Goal: Task Accomplishment & Management: Complete application form

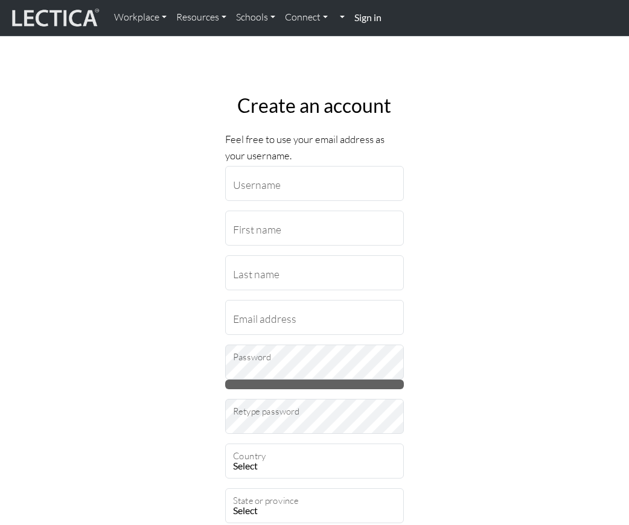
type input "adam.chapple@penske.com"
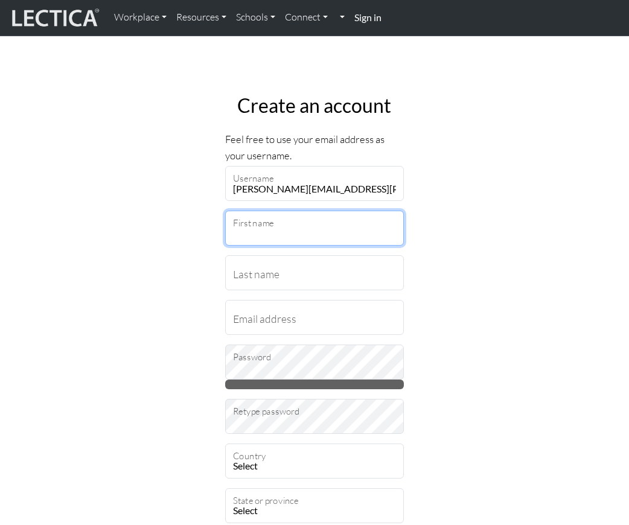
click at [247, 239] on input "First name" at bounding box center [314, 228] width 179 height 35
type input "Adam"
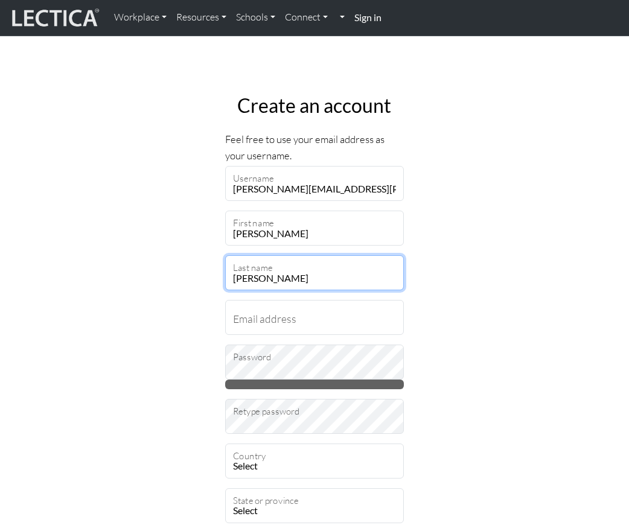
type input "Chapple"
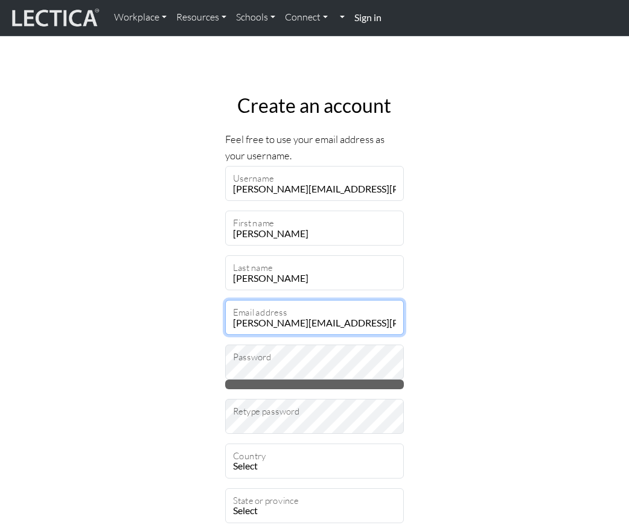
type input "adam.chapple@penske.com"
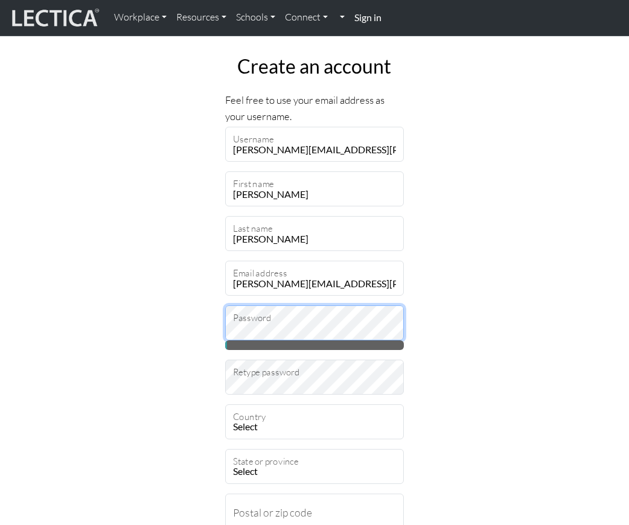
scroll to position [60, 0]
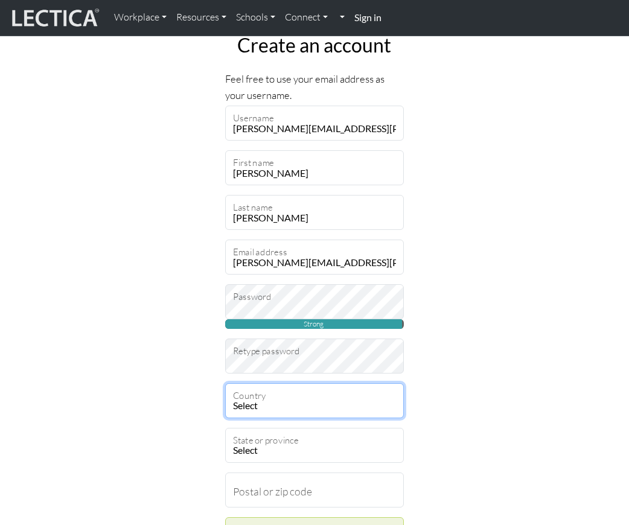
click at [256, 413] on select "Select Afghanistan A…land Islands Albania Algeria American Samoa Andorra Angola…" at bounding box center [314, 400] width 179 height 35
select select "237"
click at [225, 383] on select "Select Afghanistan A…land Islands Albania Algeria American Samoa Andorra Angola…" at bounding box center [314, 400] width 179 height 35
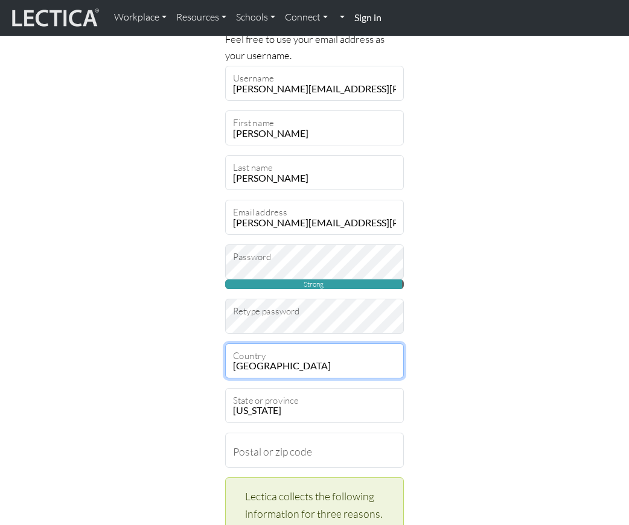
scroll to position [121, 0]
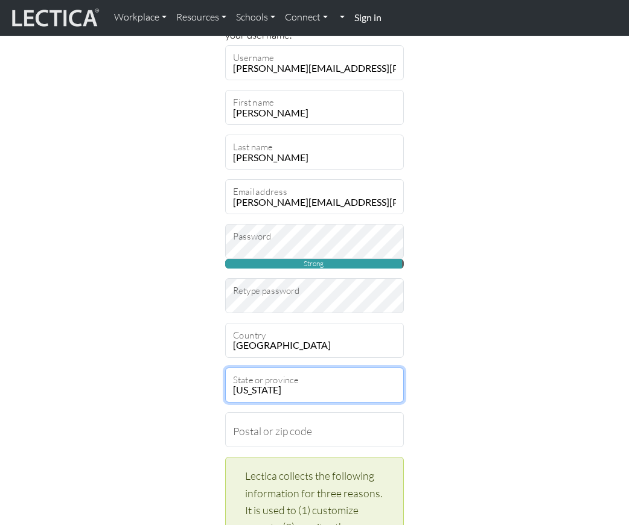
drag, startPoint x: 288, startPoint y: 390, endPoint x: 237, endPoint y: 395, distance: 51.6
click at [237, 395] on select "Alabama Alaska American Samoa Arizona Arkansas Armed Forces Americas Armed Forc…" at bounding box center [314, 384] width 179 height 35
select select "11690"
click at [225, 367] on select "Alabama Alaska American Samoa Arizona Arkansas Armed Forces Americas Armed Forc…" at bounding box center [314, 384] width 179 height 35
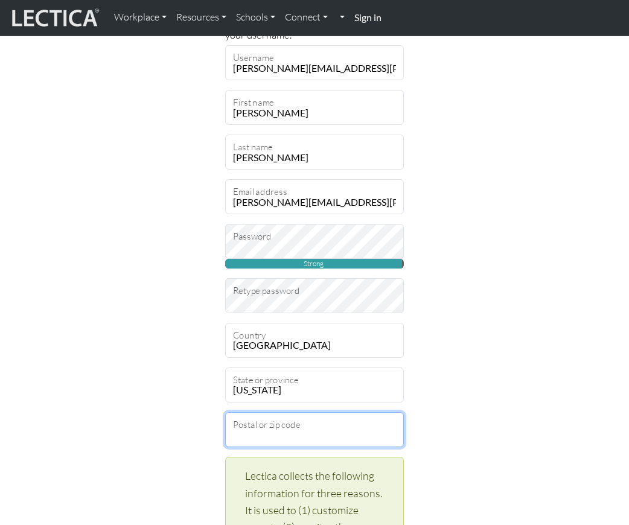
click at [316, 438] on input "Postal or zip code" at bounding box center [314, 429] width 179 height 35
type input "22030"
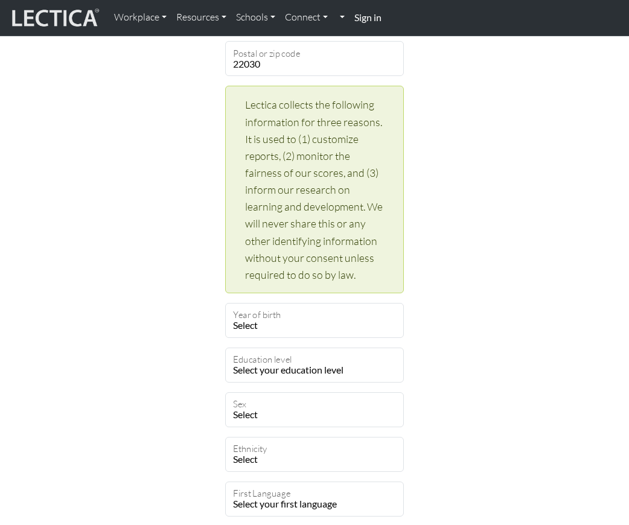
scroll to position [543, 0]
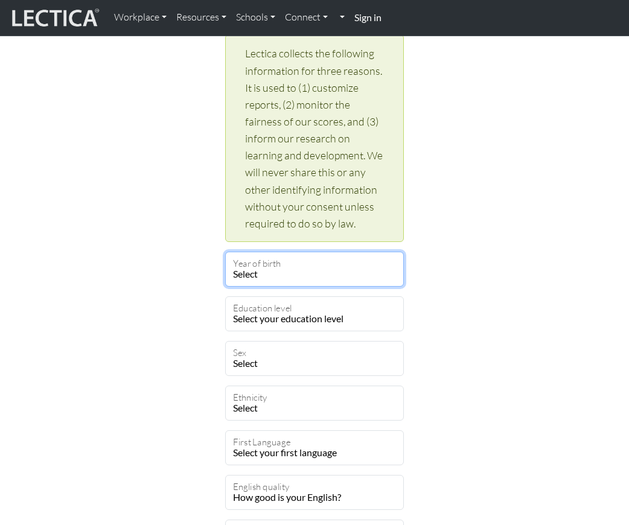
click at [284, 269] on select "Select 2019 2018 2017 2016 2015 2014 2013 2012 2011 2010 2009 2008 2007 2006 20…" at bounding box center [314, 269] width 179 height 35
select select "1982"
click at [225, 252] on select "Select 2019 2018 2017 2016 2015 2014 2013 2012 2011 2010 2009 2008 2007 2006 20…" at bounding box center [314, 269] width 179 height 35
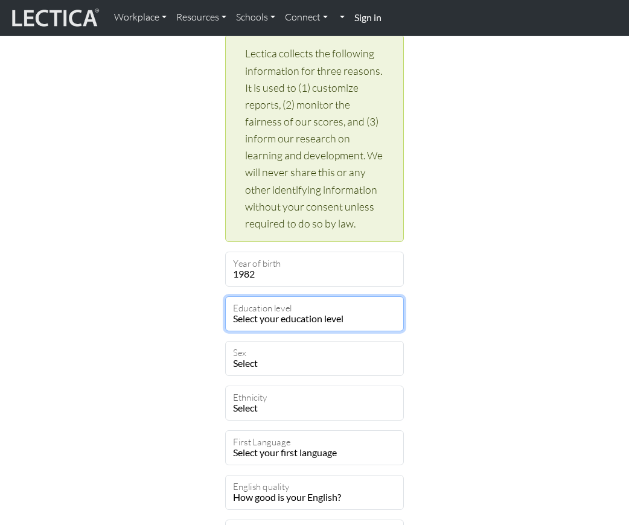
click at [290, 317] on select "Select your education level toddler pre-pre-pre-k pre-pre-k pre-k Kindergarten …" at bounding box center [314, 313] width 179 height 35
select select "23"
click at [225, 296] on select "Select your education level toddler pre-pre-pre-k pre-pre-k pre-k Kindergarten …" at bounding box center [314, 313] width 179 height 35
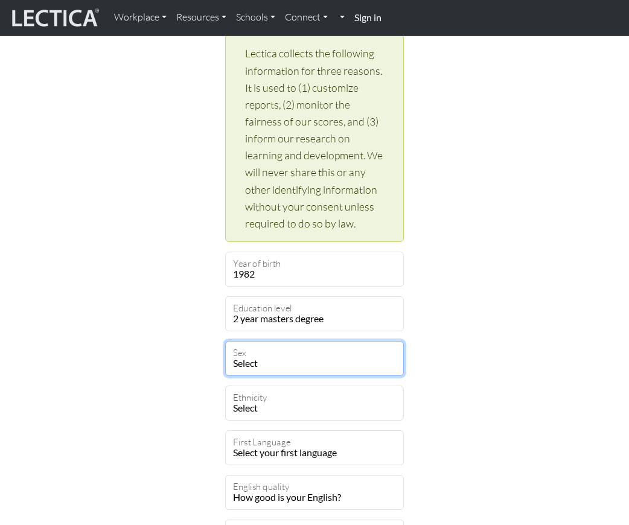
click at [284, 356] on select "Select Male Female Binary Non-binary Opt out" at bounding box center [314, 358] width 179 height 35
select select "male"
click at [225, 341] on select "Select Male Female Binary Non-binary Opt out" at bounding box center [314, 358] width 179 height 35
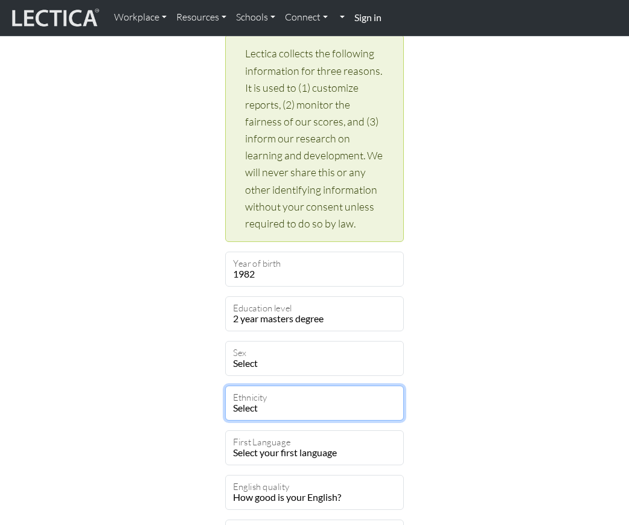
click at [282, 402] on select "Select African Asian Black Carribean Caucasian Central American Eurasian Indian…" at bounding box center [314, 403] width 179 height 35
select select "101"
click at [225, 386] on select "Select African Asian Black Carribean Caucasian Central American Eurasian Indian…" at bounding box center [314, 403] width 179 height 35
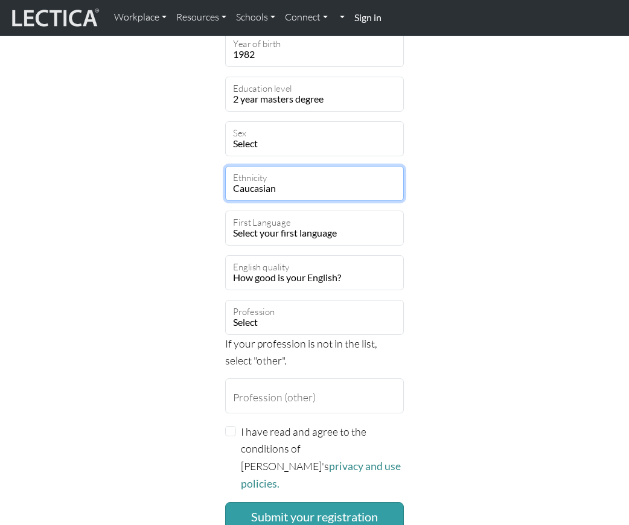
scroll to position [784, 0]
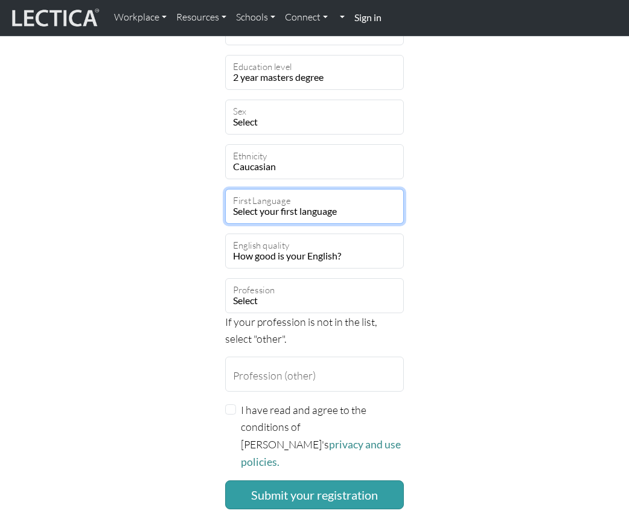
click at [330, 209] on select "Select your first language Abkhazian Achinese Acoli Adangme Adyghe Afar Afrihil…" at bounding box center [314, 206] width 179 height 35
select select "1927"
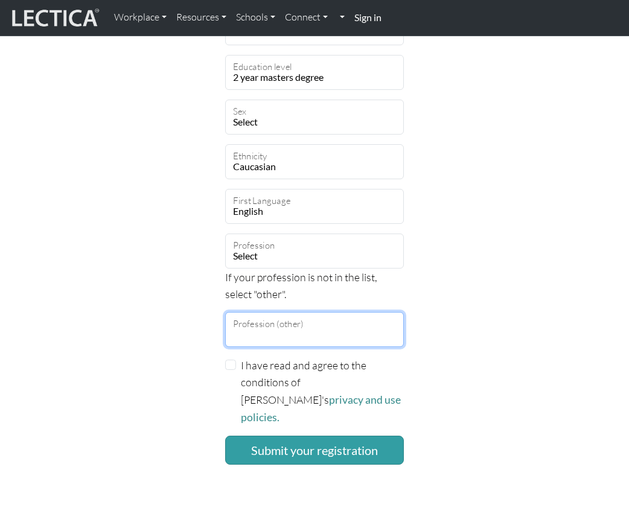
click at [342, 328] on input "Profession (other)" at bounding box center [314, 329] width 179 height 35
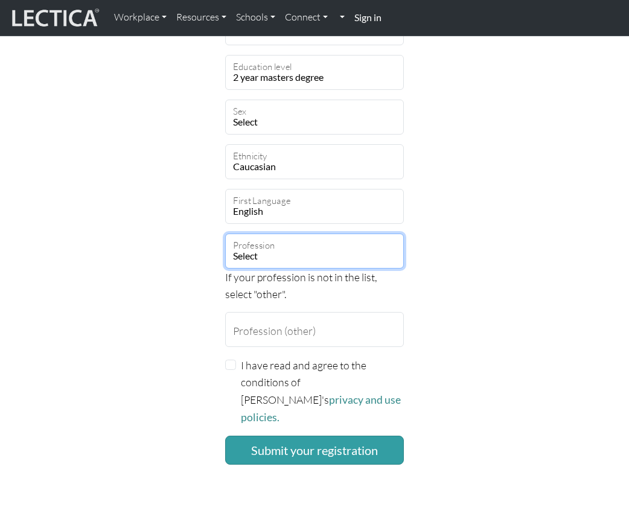
click at [290, 255] on select "Select academic accounting/finance administration arts: performing arts: visual…" at bounding box center [314, 251] width 179 height 35
select select "62"
click at [225, 234] on select "Select academic accounting/finance administration arts: performing arts: visual…" at bounding box center [314, 251] width 179 height 35
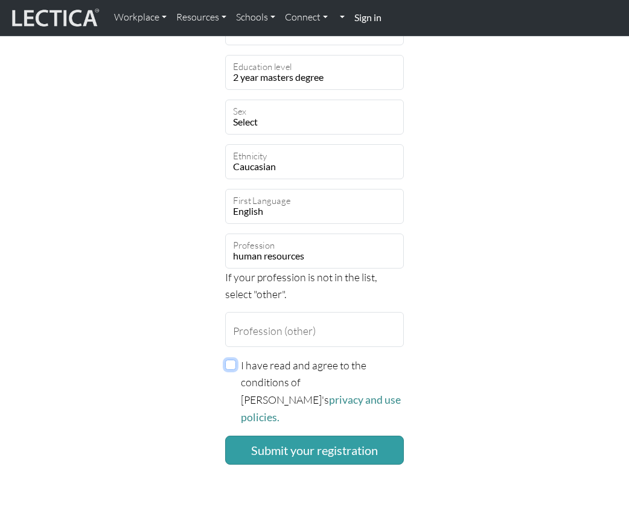
click at [227, 366] on input "I have read and agree to the conditions of Lectica's privacy and use policies." at bounding box center [230, 365] width 11 height 11
checkbox input "true"
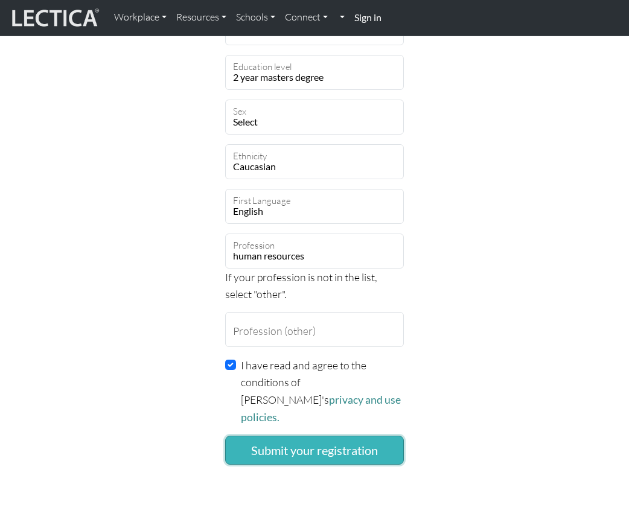
click at [307, 436] on button "Submit your registration" at bounding box center [314, 450] width 179 height 29
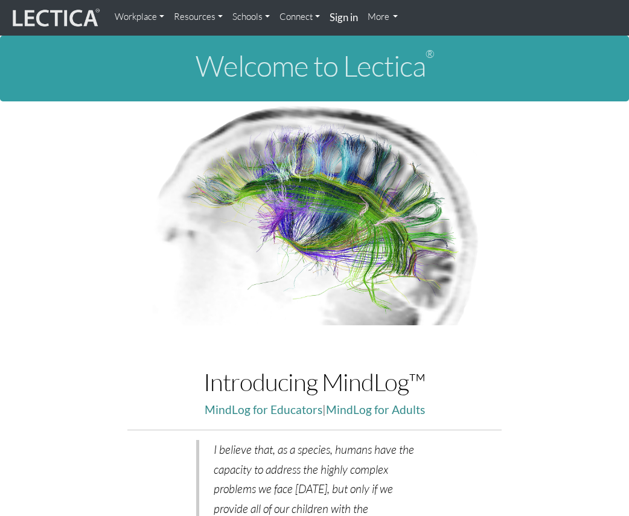
click at [345, 13] on strong "Sign in" at bounding box center [343, 17] width 28 height 13
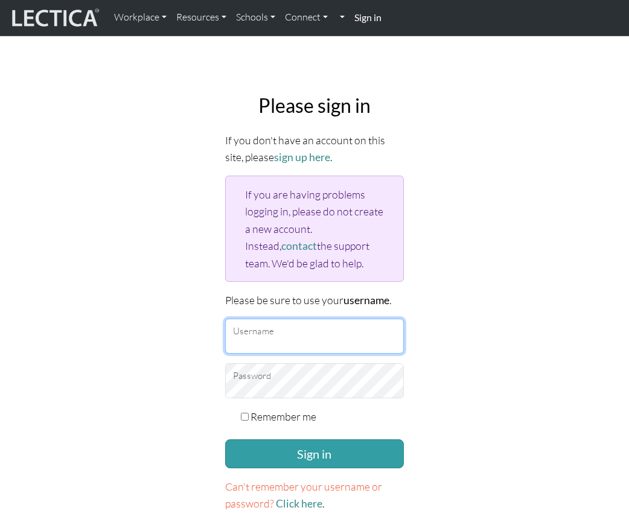
click at [301, 335] on input "Username" at bounding box center [314, 336] width 179 height 35
type input "adam.chapple@penske.com"
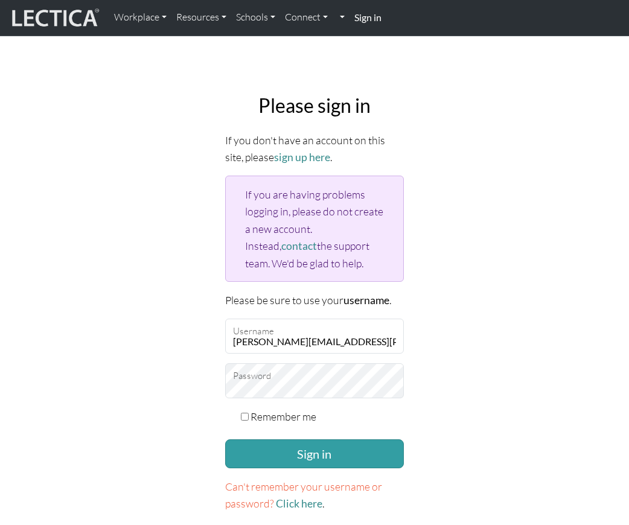
click at [241, 413] on input "Remember me" at bounding box center [245, 417] width 8 height 8
checkbox input "true"
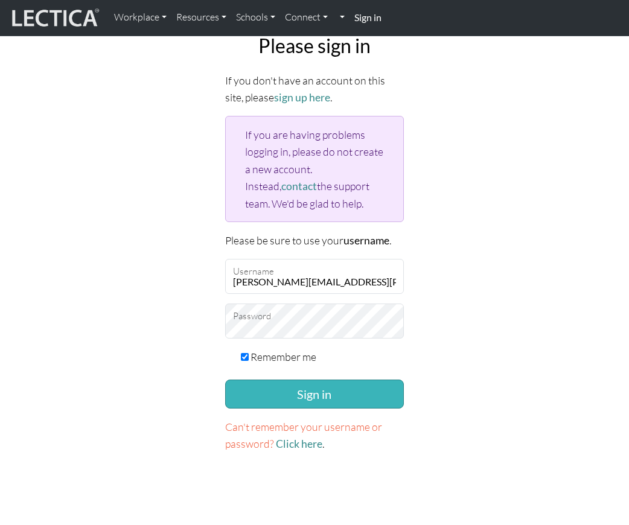
scroll to position [60, 0]
click at [300, 387] on button "Sign in" at bounding box center [314, 393] width 179 height 29
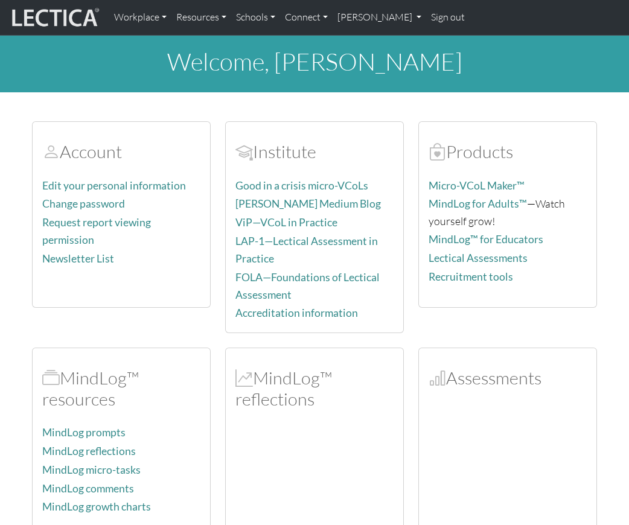
scroll to position [60, 0]
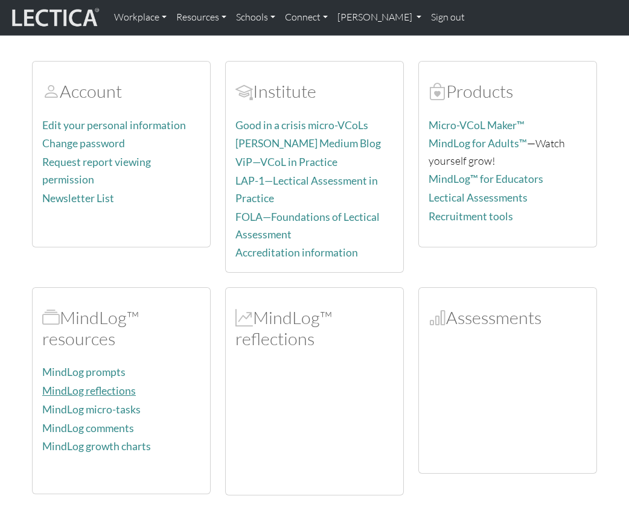
click at [100, 384] on link "MindLog reflections" at bounding box center [89, 390] width 94 height 13
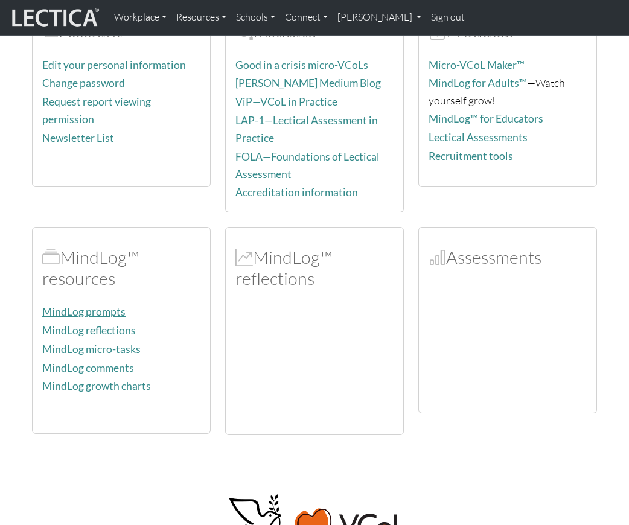
click at [90, 308] on link "MindLog prompts" at bounding box center [83, 311] width 83 height 13
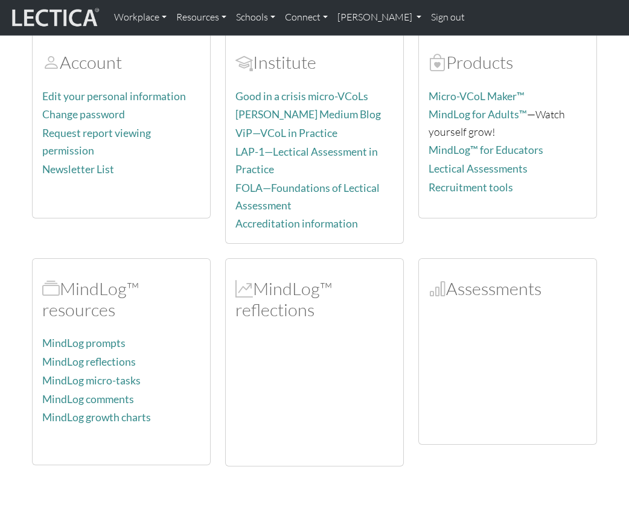
scroll to position [60, 0]
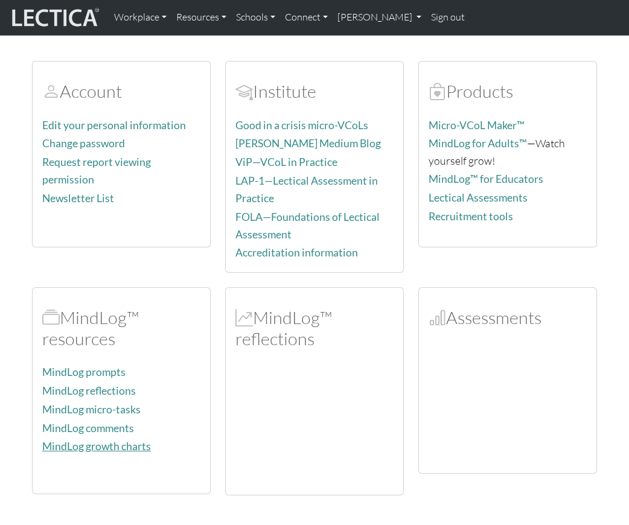
drag, startPoint x: 100, startPoint y: 437, endPoint x: 92, endPoint y: 439, distance: 8.1
click at [92, 440] on link "MindLog growth charts" at bounding box center [96, 446] width 109 height 13
click at [192, 16] on link "Resources" at bounding box center [201, 17] width 60 height 25
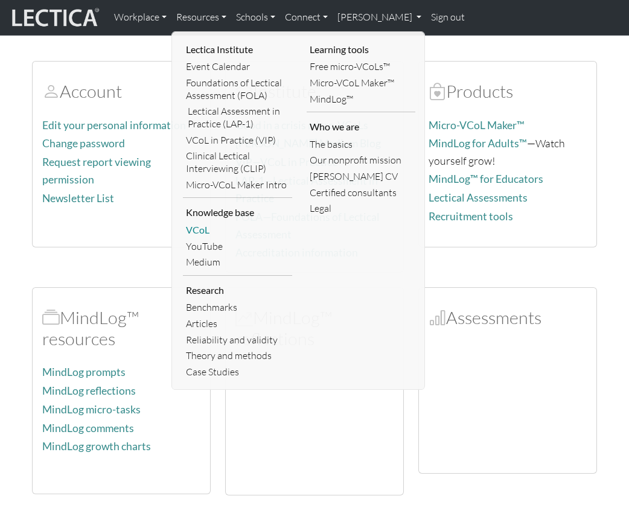
click at [197, 229] on link "VCoL" at bounding box center [237, 230] width 109 height 16
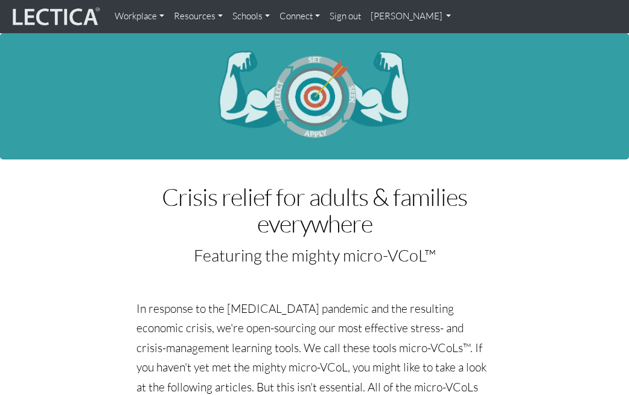
scroll to position [965, 0]
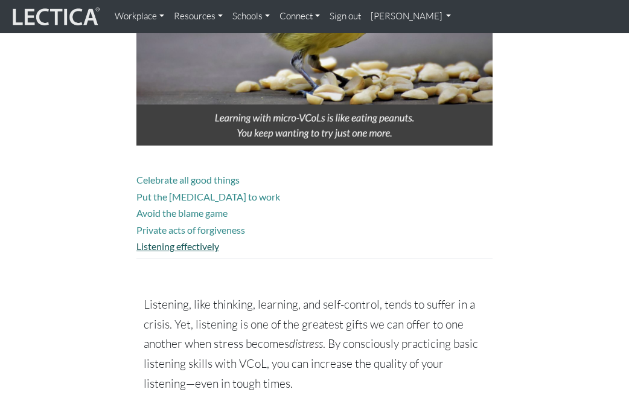
click at [177, 244] on link "Listening effectively" at bounding box center [177, 245] width 83 height 11
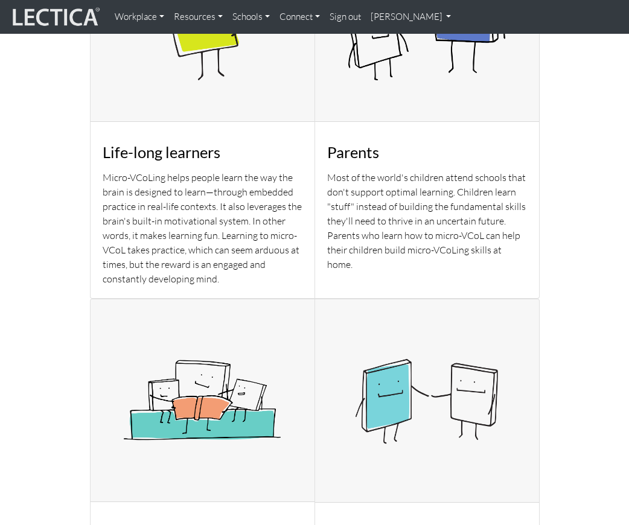
scroll to position [784, 0]
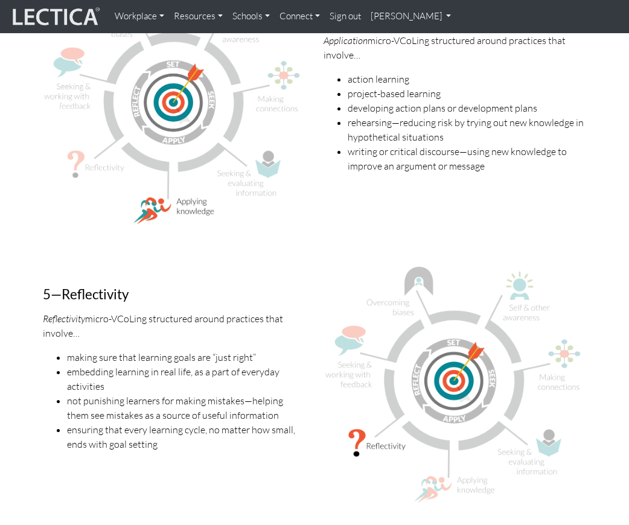
scroll to position [2112, 0]
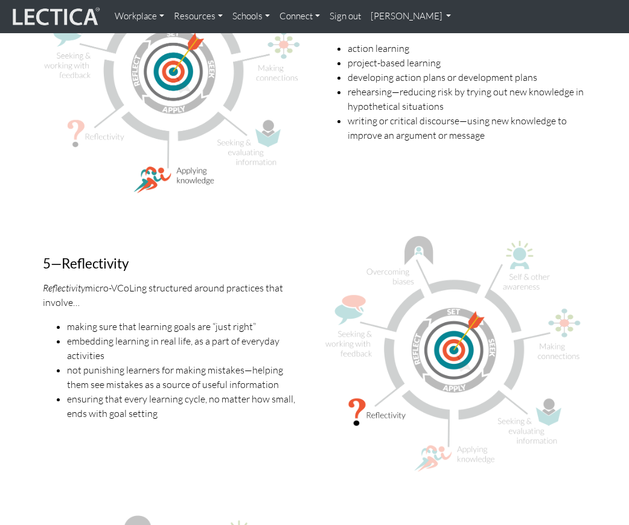
click at [259, 304] on div "5—Reflectivity Reflectivity micro-VCoLing structured around practices that invo…" at bounding box center [174, 358] width 281 height 250
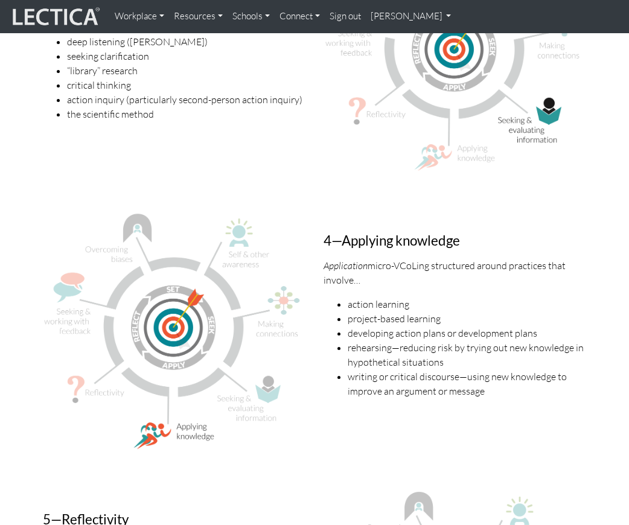
scroll to position [1931, 0]
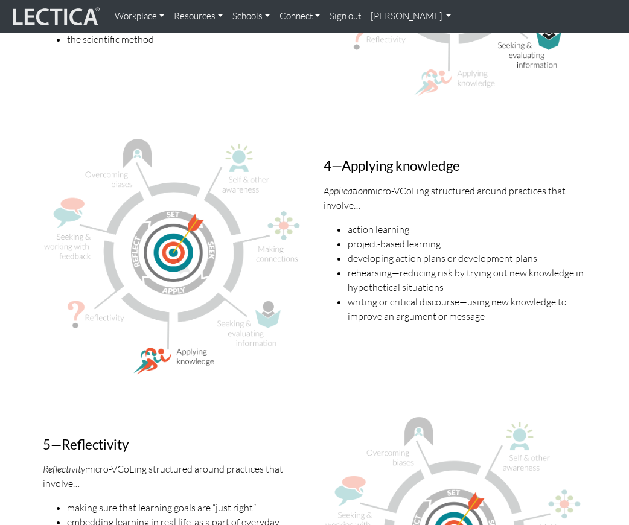
click at [420, 203] on div "4—Applying knowledge Application micro-VCoLing structured around practices that…" at bounding box center [454, 260] width 281 height 249
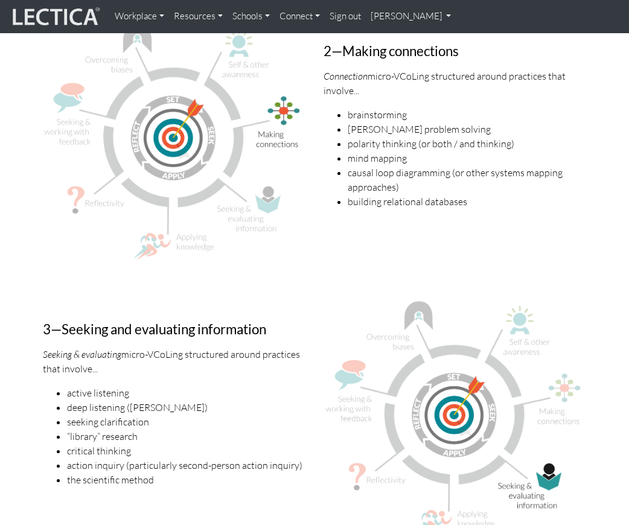
scroll to position [1509, 0]
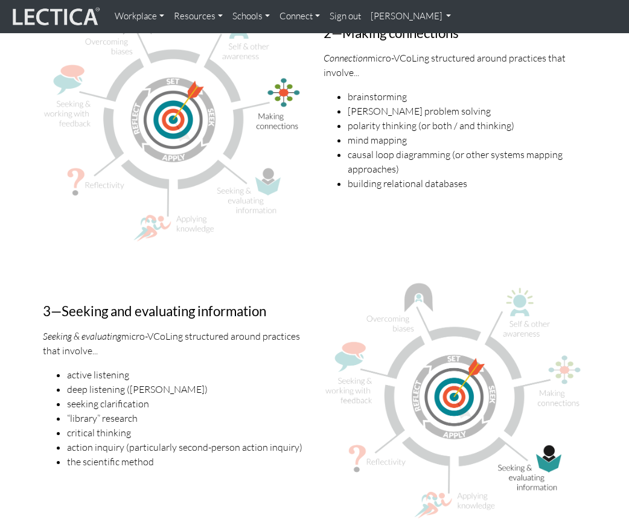
click at [320, 281] on div at bounding box center [454, 405] width 281 height 248
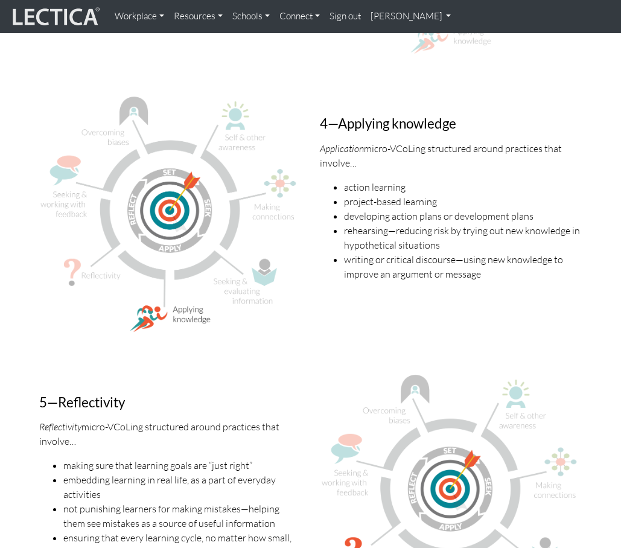
scroll to position [2172, 0]
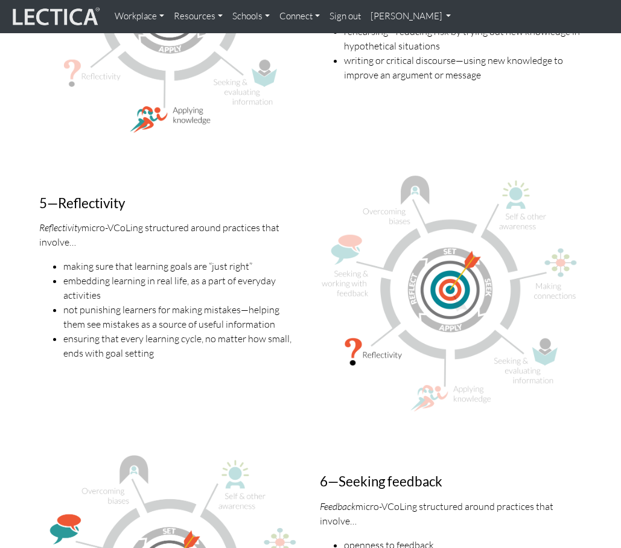
click at [258, 302] on li "not punishing learners for making mistakes—helping them see mistakes as a sourc…" at bounding box center [182, 316] width 238 height 29
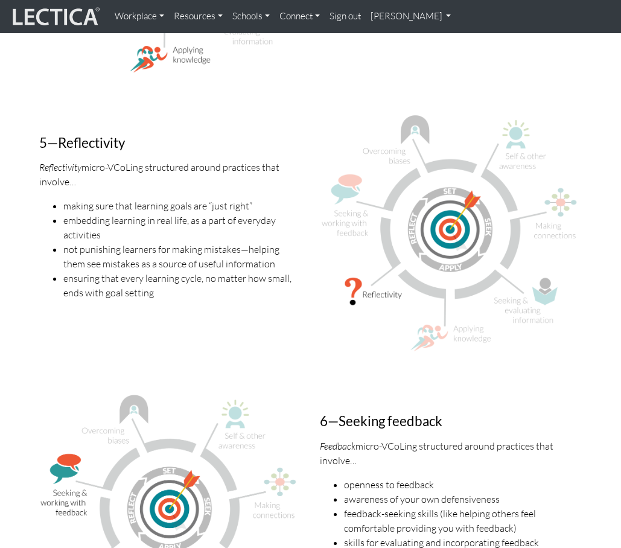
click at [261, 319] on div "5—Reflectivity Reflectivity micro-VCoLing structured around practices that invo…" at bounding box center [170, 237] width 281 height 250
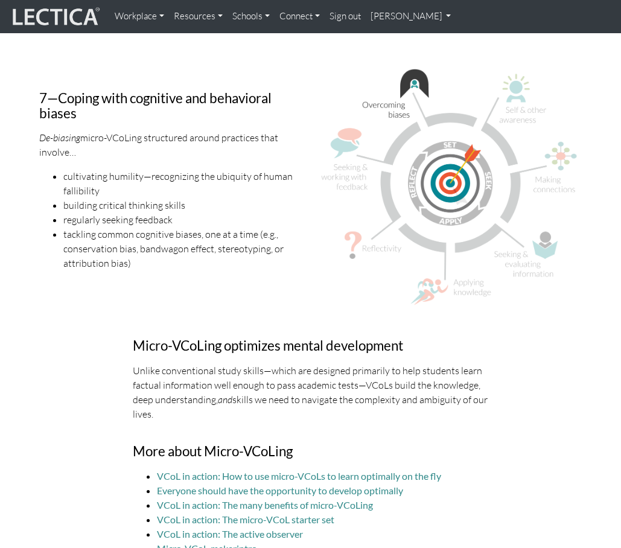
scroll to position [3017, 0]
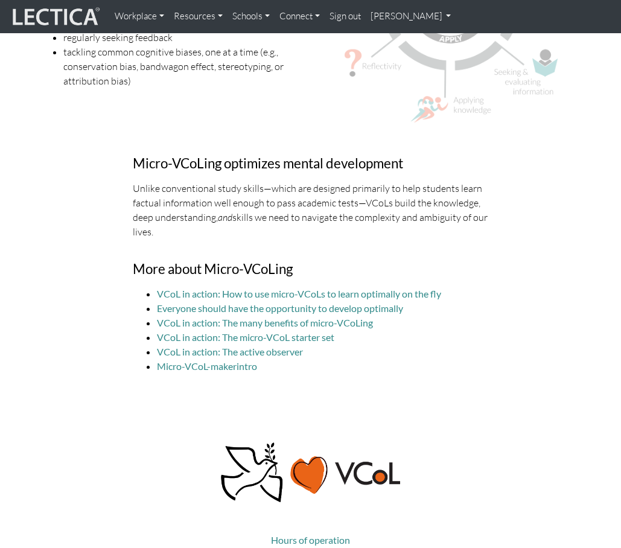
click at [380, 181] on p "Unlike conventional study skills—which are designed primarily to help students …" at bounding box center [311, 210] width 356 height 58
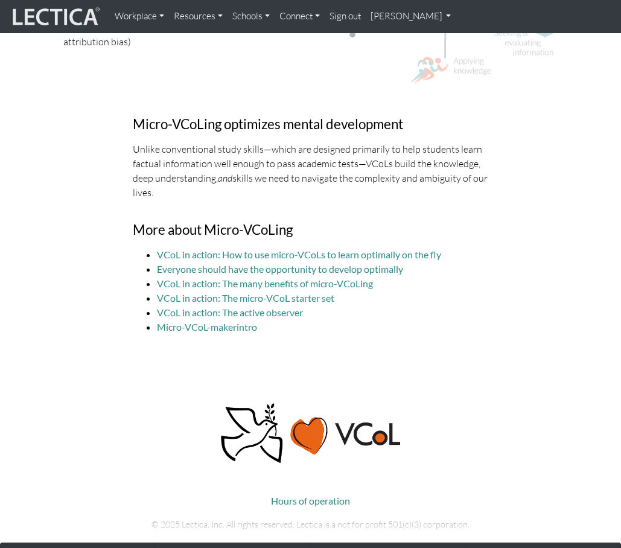
scroll to position [3077, 0]
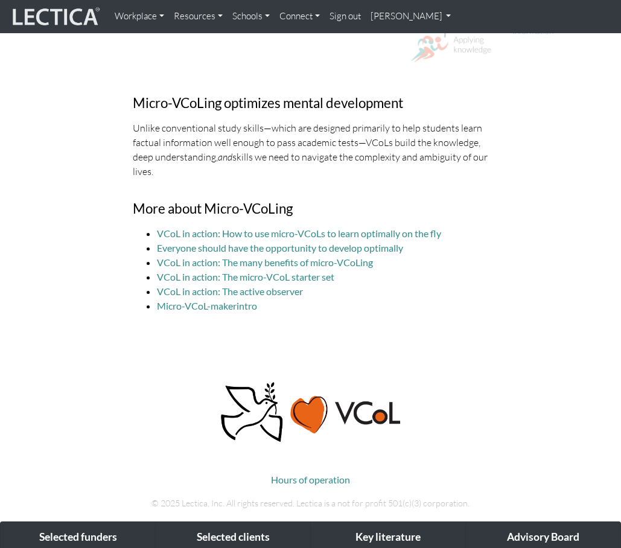
click at [256, 166] on div "Micro-VCoLing optimizes mental development Unlike conventional study skills—whi…" at bounding box center [311, 198] width 374 height 250
drag, startPoint x: 237, startPoint y: 249, endPoint x: 188, endPoint y: 234, distance: 51.3
drag, startPoint x: 188, startPoint y: 234, endPoint x: 358, endPoint y: 184, distance: 177.2
click at [358, 184] on div "Micro-VCoLing optimizes mental development Unlike conventional study skills—whi…" at bounding box center [311, 198] width 374 height 250
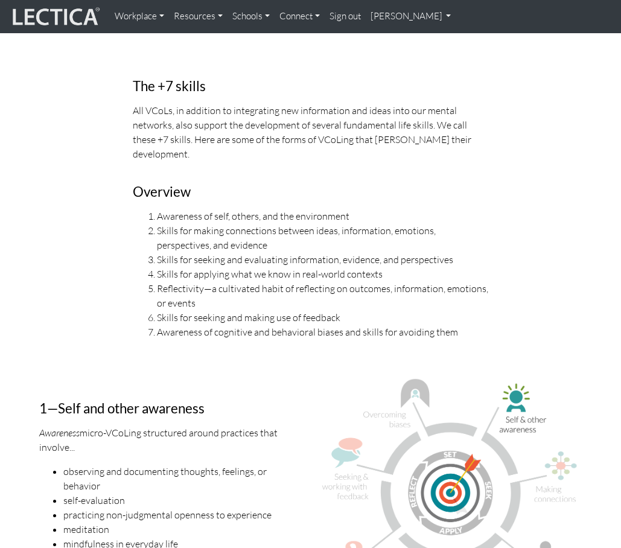
scroll to position [840, 0]
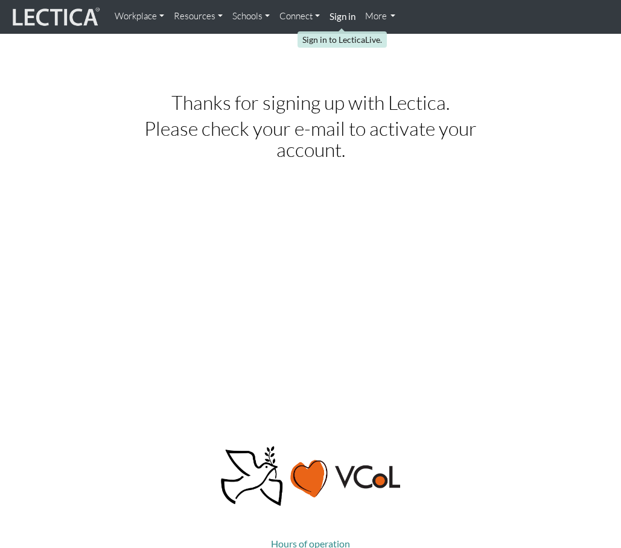
click at [348, 16] on strong "Sign in" at bounding box center [342, 16] width 26 height 11
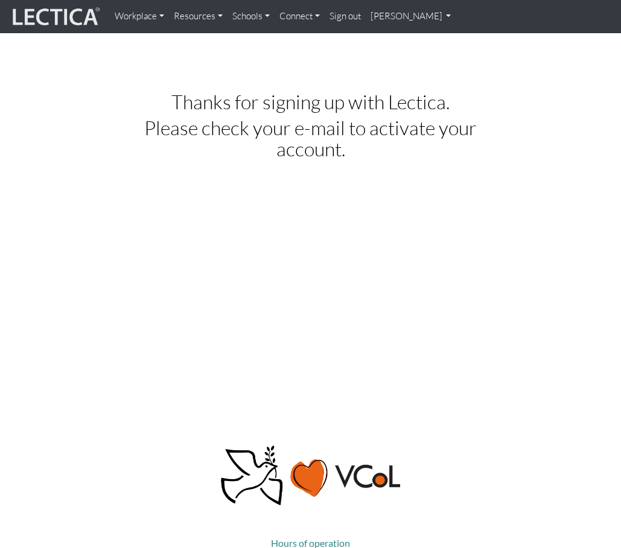
click at [38, 6] on img at bounding box center [55, 16] width 91 height 23
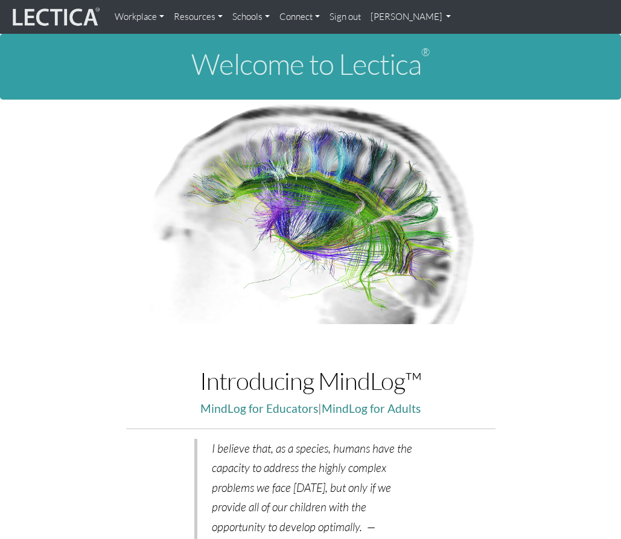
click at [204, 16] on link "Resources" at bounding box center [198, 17] width 59 height 24
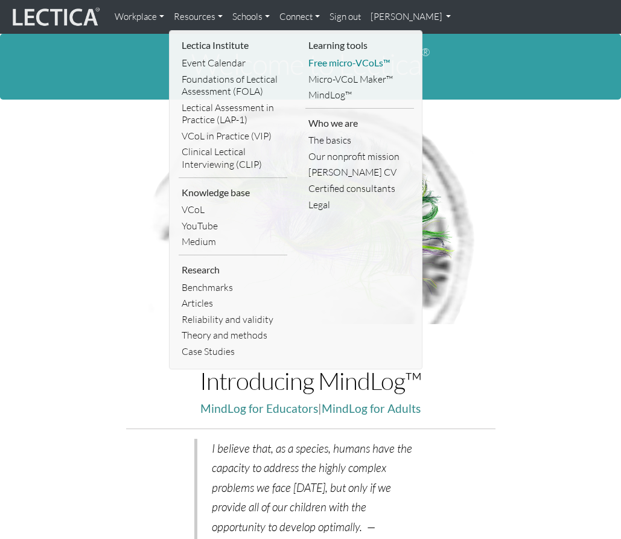
click at [333, 59] on link "Free micro-VCoLs™" at bounding box center [359, 63] width 109 height 16
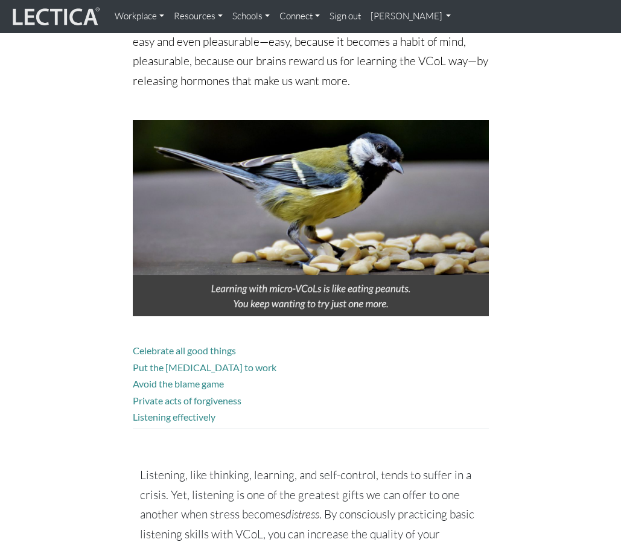
scroll to position [845, 0]
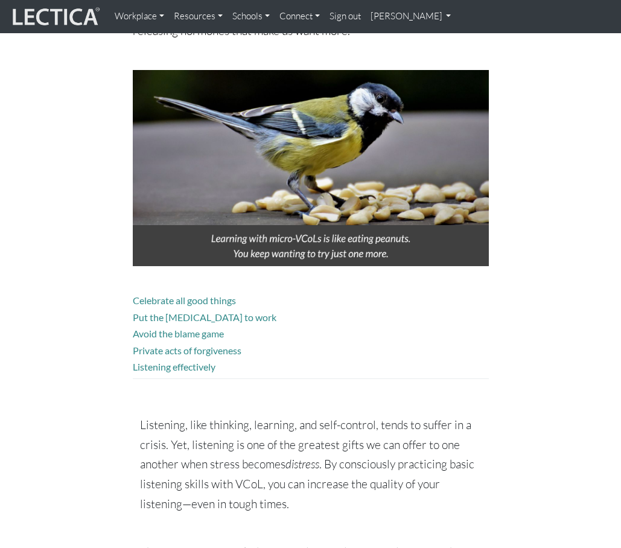
click at [225, 447] on p "Listening, like thinking, learning, and self-control, tends to suffer in a cris…" at bounding box center [311, 464] width 342 height 98
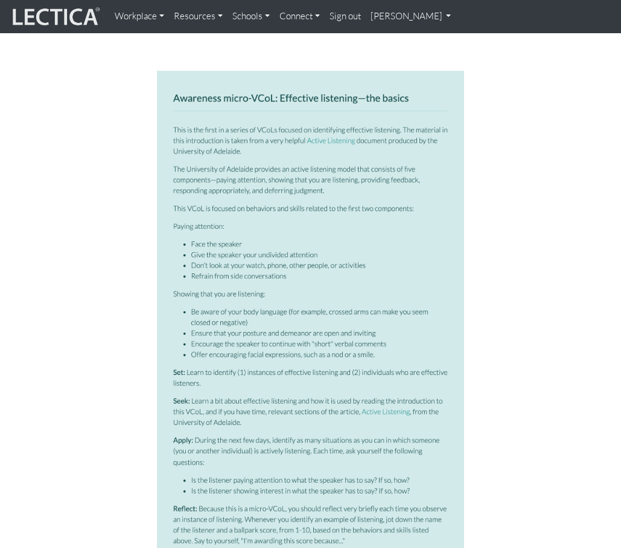
scroll to position [1509, 0]
